Goal: Information Seeking & Learning: Understand process/instructions

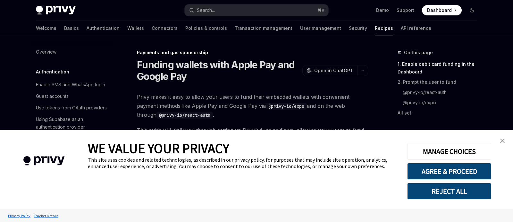
scroll to position [562, 0]
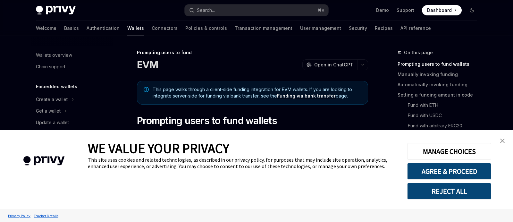
scroll to position [236, 0]
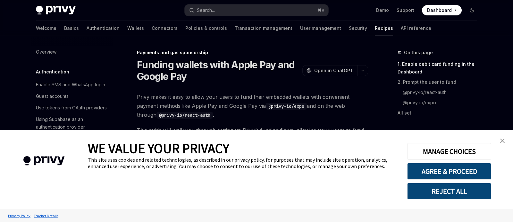
scroll to position [562, 0]
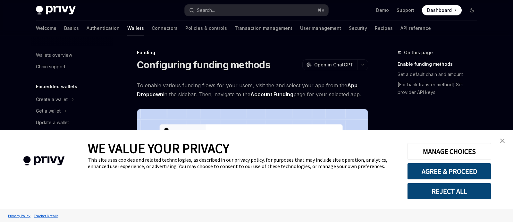
scroll to position [213, 0]
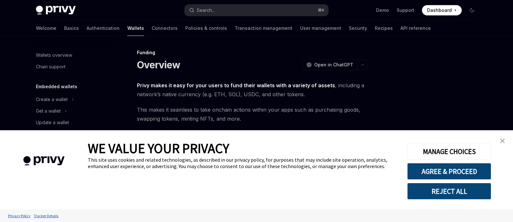
scroll to position [190, 0]
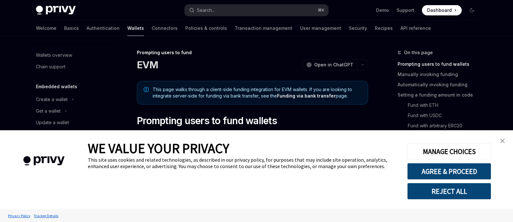
scroll to position [236, 0]
